Goal: Find contact information: Find contact information

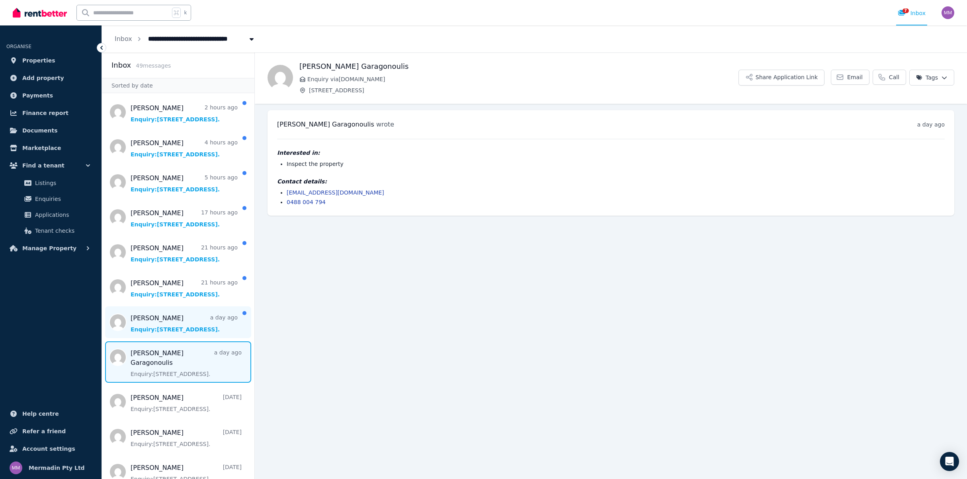
click at [153, 320] on span "Message list" at bounding box center [178, 322] width 152 height 32
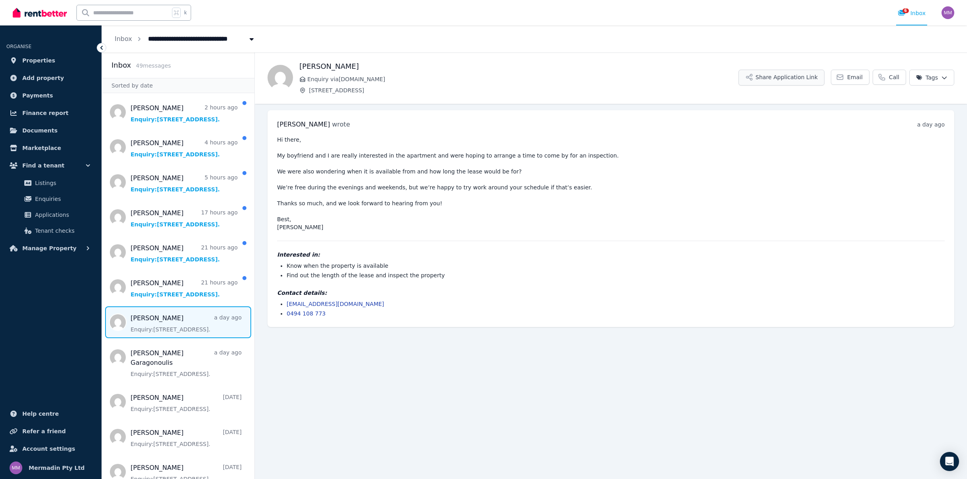
click at [795, 76] on button "Share Application Link" at bounding box center [781, 78] width 86 height 16
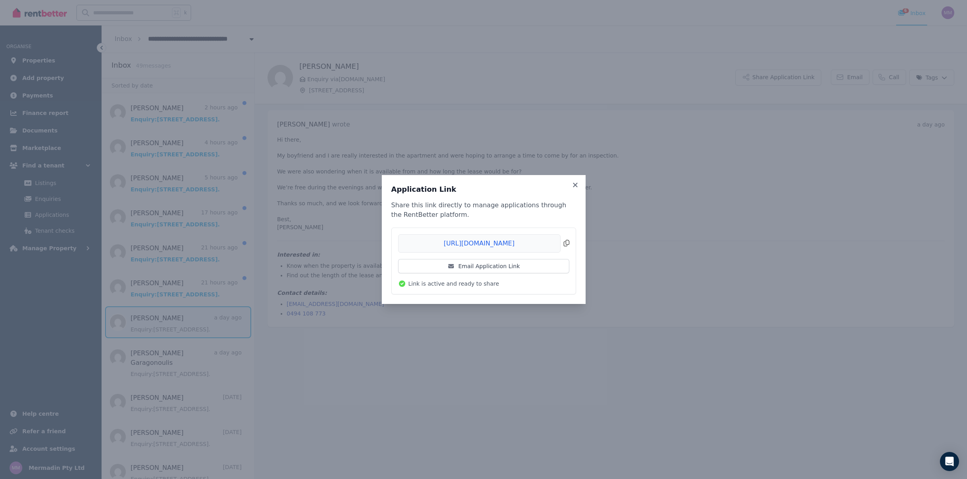
click at [564, 242] on span "Copied!" at bounding box center [483, 243] width 171 height 18
click at [578, 187] on icon at bounding box center [575, 185] width 8 height 7
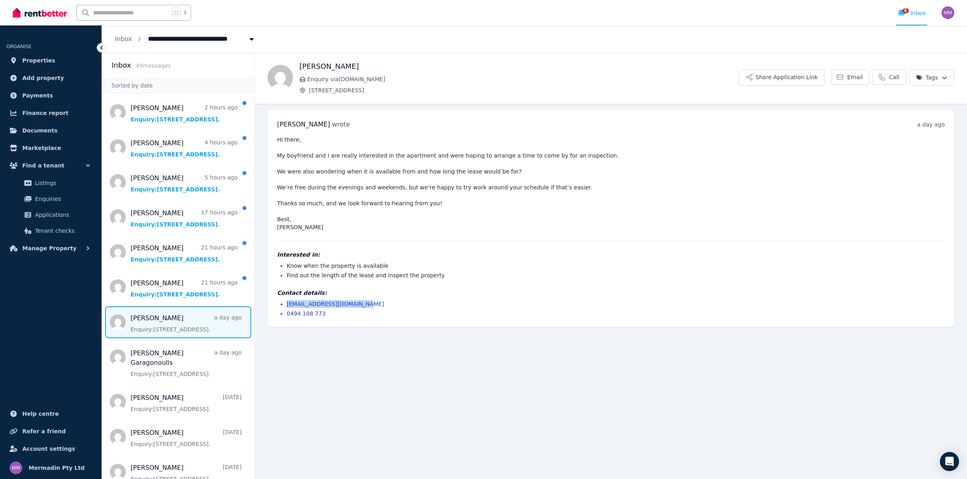
drag, startPoint x: 398, startPoint y: 306, endPoint x: 287, endPoint y: 299, distance: 110.9
click at [286, 298] on div "Contact details: [EMAIL_ADDRESS][DOMAIN_NAME] 0494 108 773" at bounding box center [611, 303] width 668 height 29
copy link "[EMAIL_ADDRESS][DOMAIN_NAME]"
drag, startPoint x: 189, startPoint y: 289, endPoint x: 349, endPoint y: 215, distance: 176.3
click at [189, 289] on span "Message list" at bounding box center [178, 287] width 152 height 32
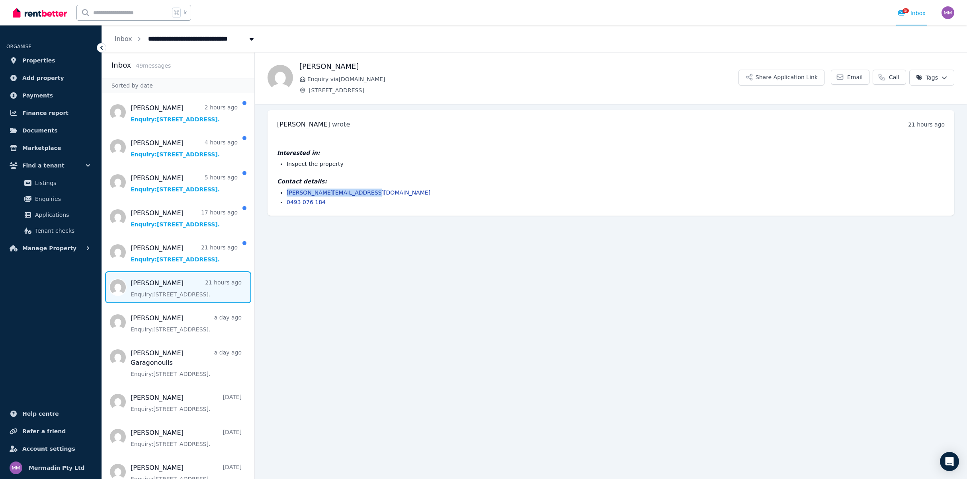
drag, startPoint x: 394, startPoint y: 192, endPoint x: 287, endPoint y: 189, distance: 107.1
click at [287, 190] on li "[PERSON_NAME][EMAIL_ADDRESS][DOMAIN_NAME]" at bounding box center [616, 193] width 658 height 8
copy link "[PERSON_NAME][EMAIL_ADDRESS][DOMAIN_NAME]"
click at [153, 252] on span "Message list" at bounding box center [178, 252] width 152 height 32
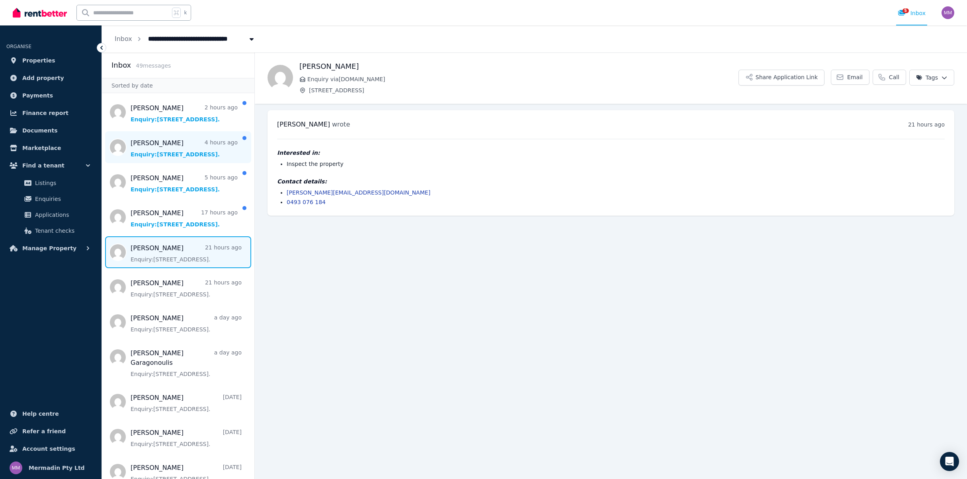
scroll to position [-1, 1]
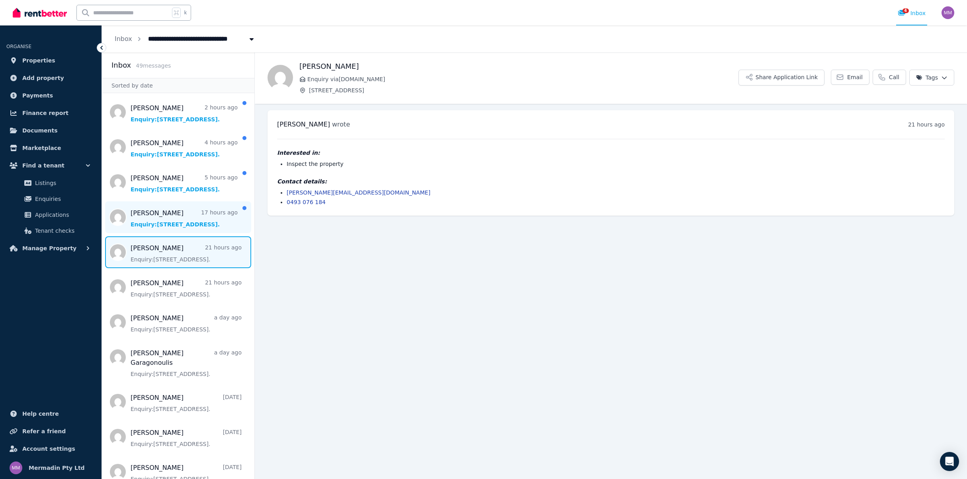
click at [153, 218] on span "Message list" at bounding box center [178, 217] width 152 height 32
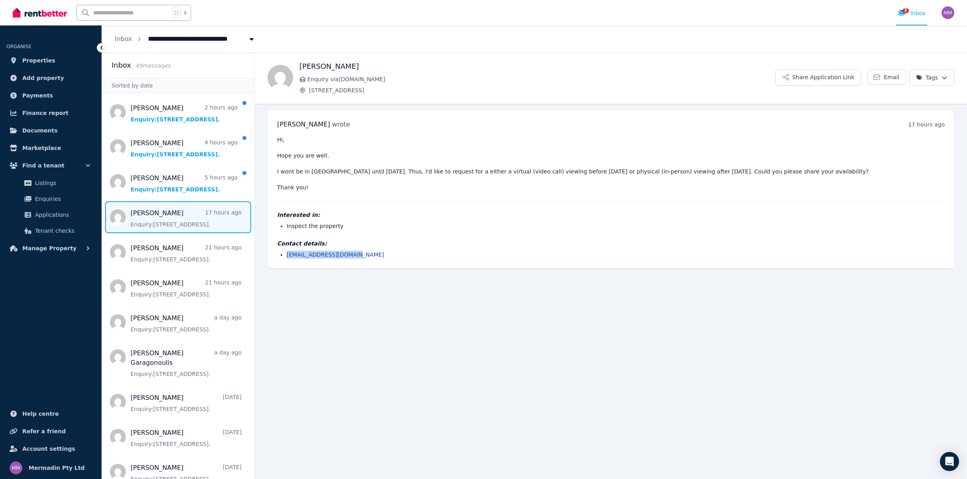
drag, startPoint x: 357, startPoint y: 256, endPoint x: 286, endPoint y: 255, distance: 70.5
click at [286, 255] on ul "[EMAIL_ADDRESS][DOMAIN_NAME]" at bounding box center [611, 255] width 668 height 8
copy link "[EMAIL_ADDRESS][DOMAIN_NAME]"
click at [152, 181] on span "Message list" at bounding box center [178, 182] width 152 height 32
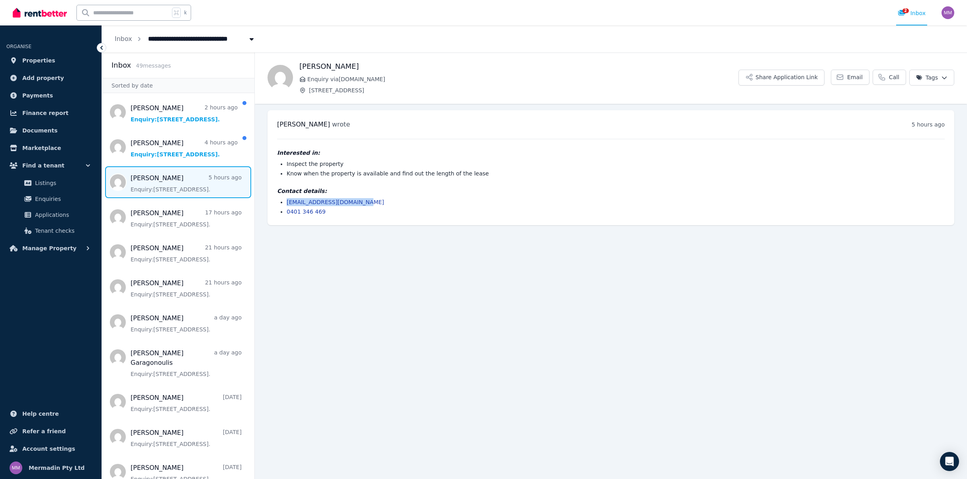
drag, startPoint x: 369, startPoint y: 205, endPoint x: 286, endPoint y: 204, distance: 82.8
click at [286, 204] on ul "[EMAIL_ADDRESS][DOMAIN_NAME] 0401 346 469" at bounding box center [611, 207] width 668 height 18
copy link "[EMAIL_ADDRESS][DOMAIN_NAME]"
click at [194, 151] on span "Message list" at bounding box center [178, 147] width 152 height 32
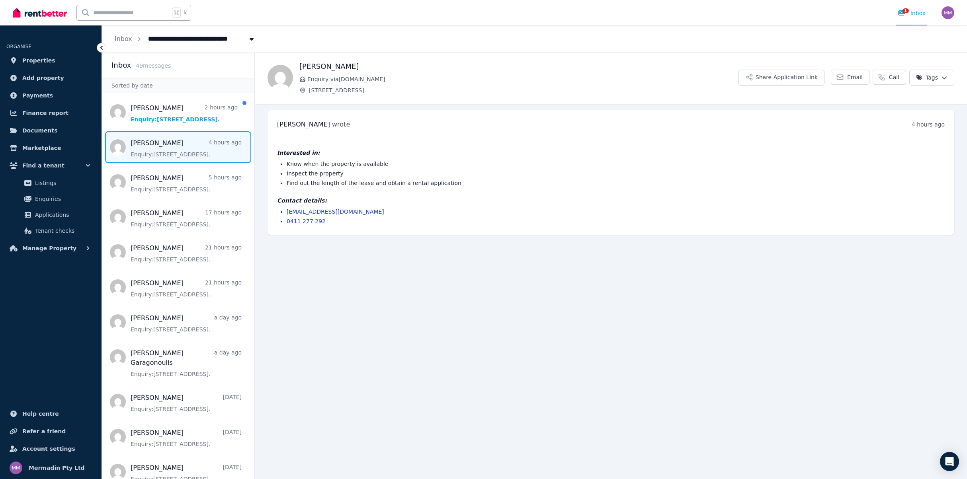
scroll to position [0, 0]
drag, startPoint x: 349, startPoint y: 210, endPoint x: 282, endPoint y: 207, distance: 66.9
click at [282, 207] on div "Contact details: [EMAIL_ADDRESS][DOMAIN_NAME] 0411 277 292" at bounding box center [611, 211] width 668 height 29
copy link "[EMAIL_ADDRESS][DOMAIN_NAME]"
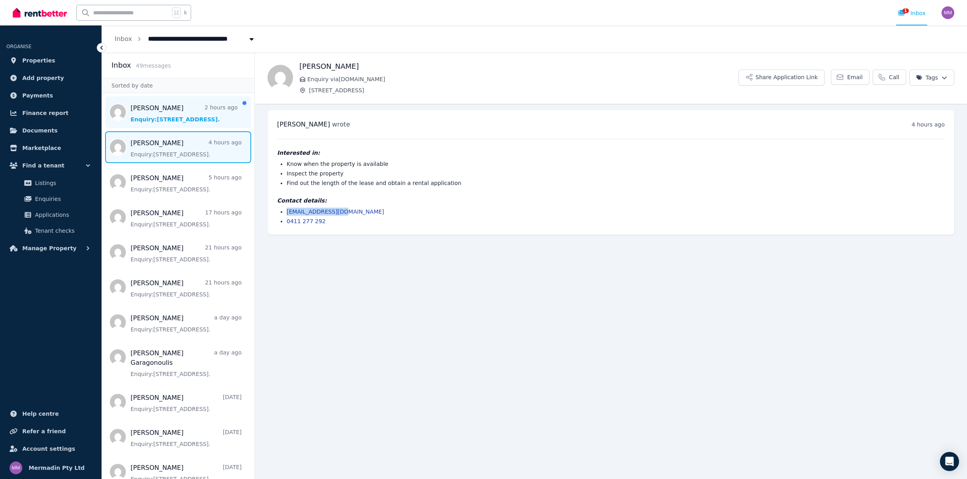
click at [156, 117] on span "Message list" at bounding box center [178, 112] width 152 height 32
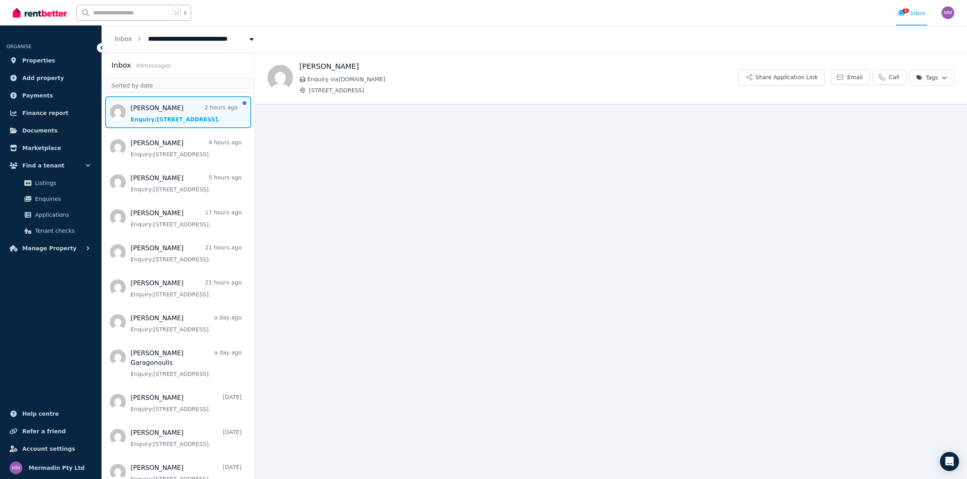
scroll to position [0, 0]
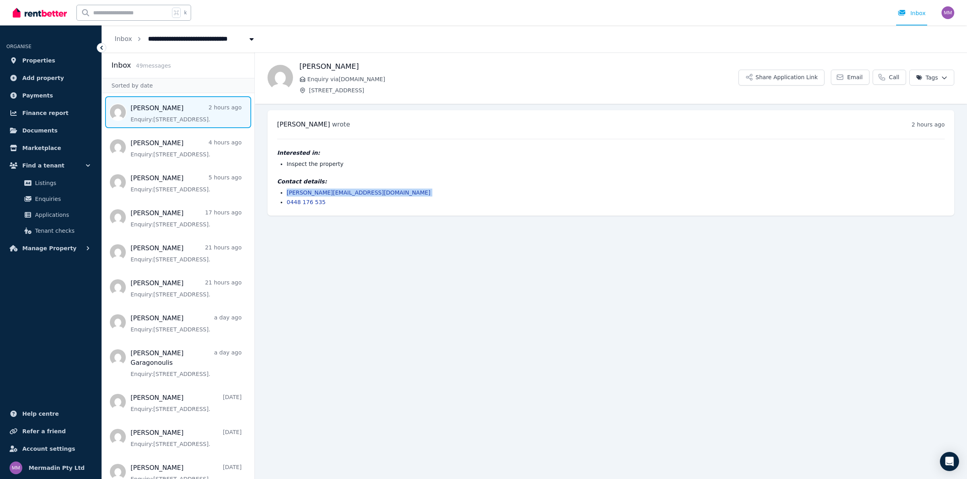
drag, startPoint x: 366, startPoint y: 197, endPoint x: 286, endPoint y: 194, distance: 80.5
click at [285, 195] on ul "[PERSON_NAME][EMAIL_ADDRESS][DOMAIN_NAME] 0448 176 535" at bounding box center [611, 198] width 668 height 18
copy link "[PERSON_NAME][EMAIL_ADDRESS][DOMAIN_NAME]"
click at [157, 214] on span "Message list" at bounding box center [178, 217] width 152 height 32
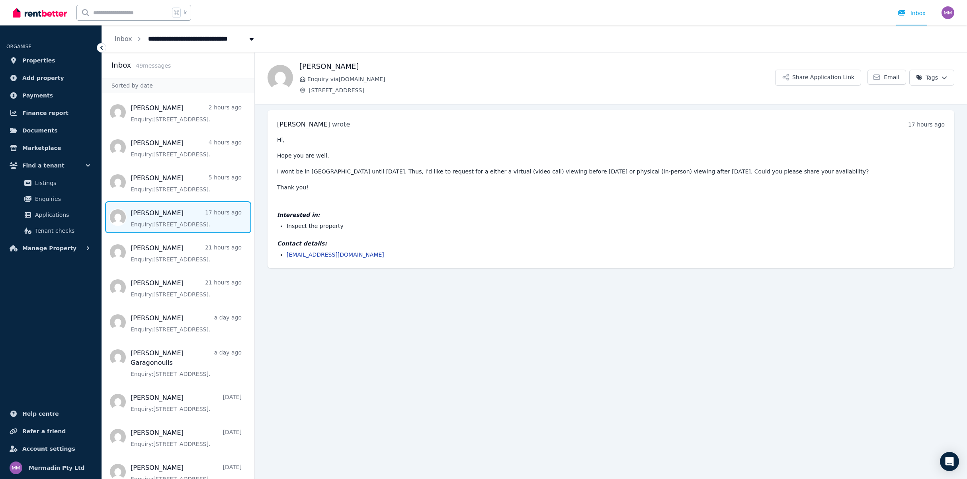
click at [337, 254] on link "[EMAIL_ADDRESS][DOMAIN_NAME]" at bounding box center [336, 255] width 98 height 6
